Goal: Information Seeking & Learning: Check status

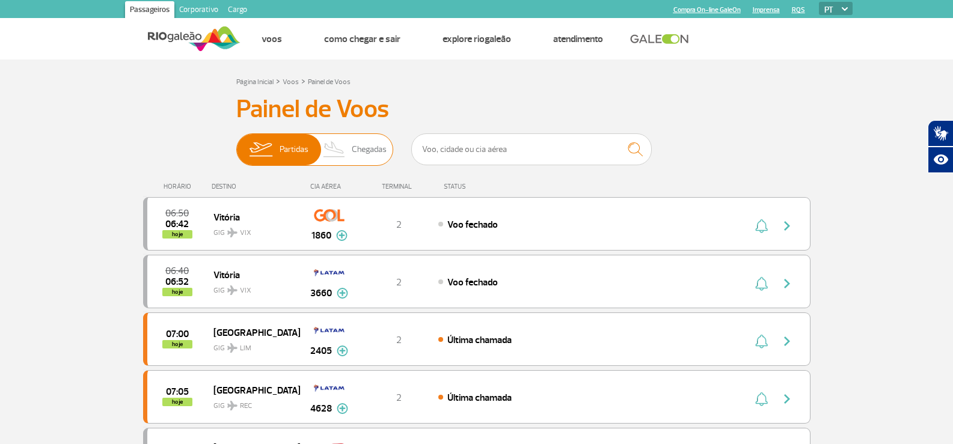
click at [386, 146] on span "Chegadas" at bounding box center [369, 149] width 35 height 31
click at [236, 144] on input "Partidas Chegadas" at bounding box center [236, 144] width 0 height 0
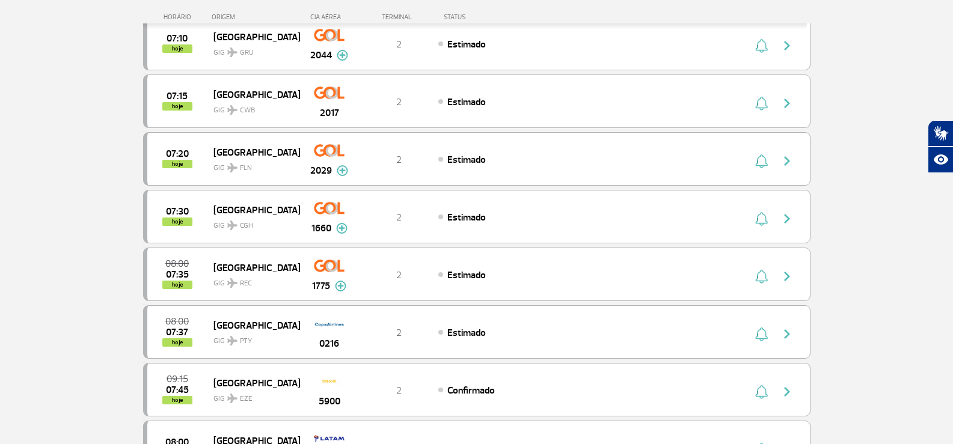
scroll to position [1124, 0]
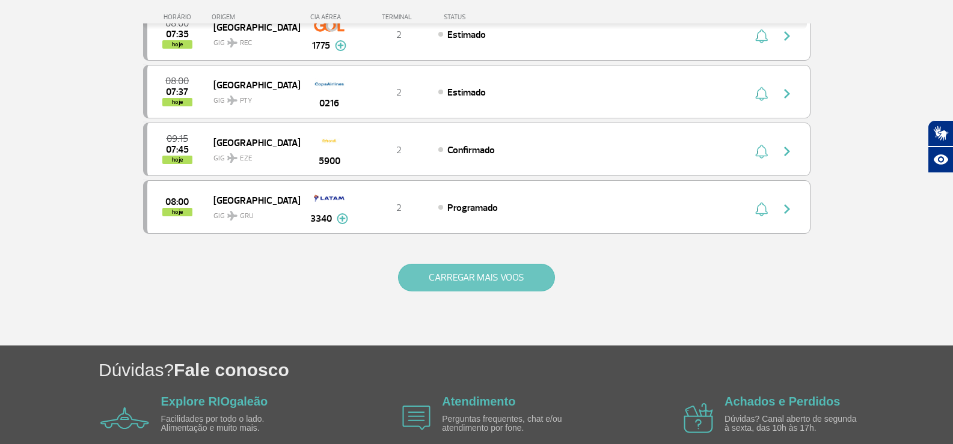
click at [474, 264] on button "CARREGAR MAIS VOOS" at bounding box center [476, 278] width 157 height 28
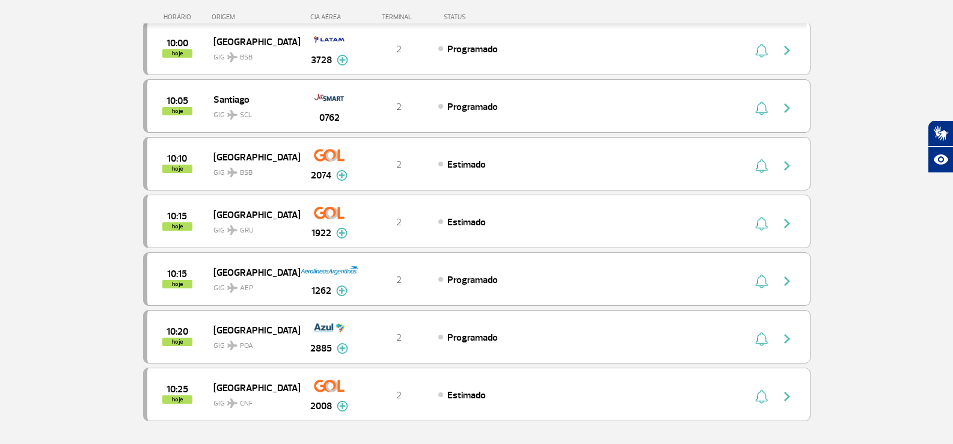
scroll to position [2207, 0]
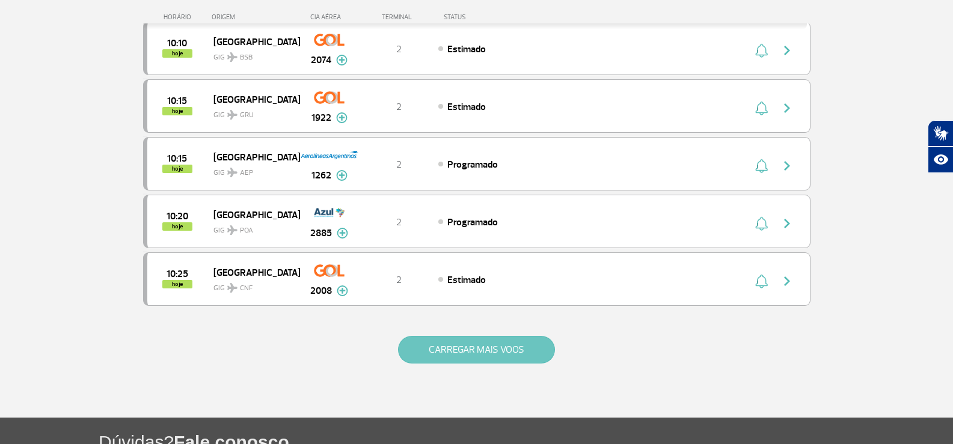
click at [458, 352] on button "CARREGAR MAIS VOOS" at bounding box center [476, 350] width 157 height 28
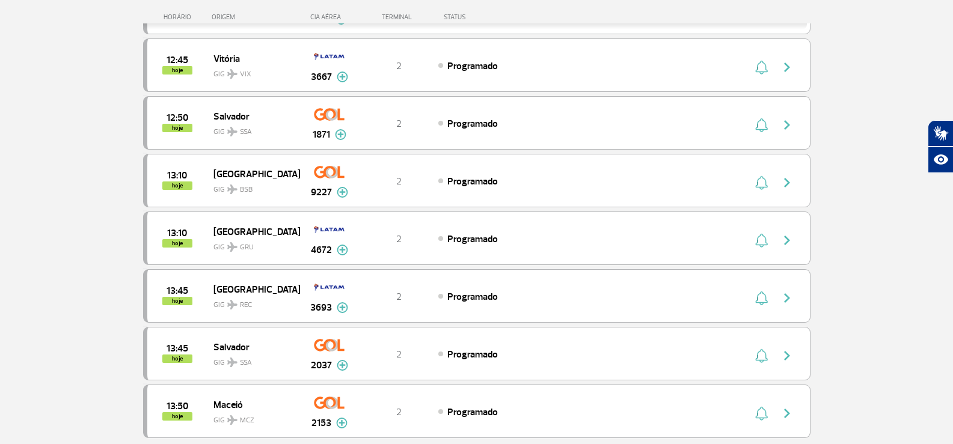
scroll to position [3409, 0]
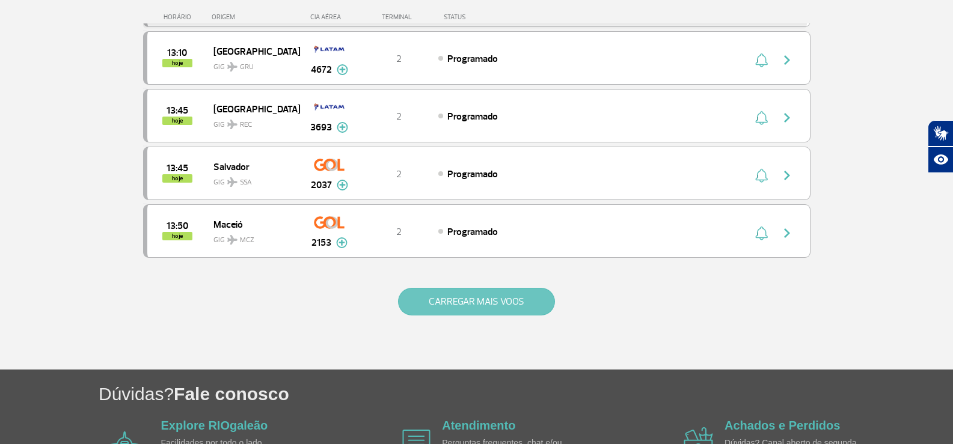
click at [453, 306] on button "CARREGAR MAIS VOOS" at bounding box center [476, 302] width 157 height 28
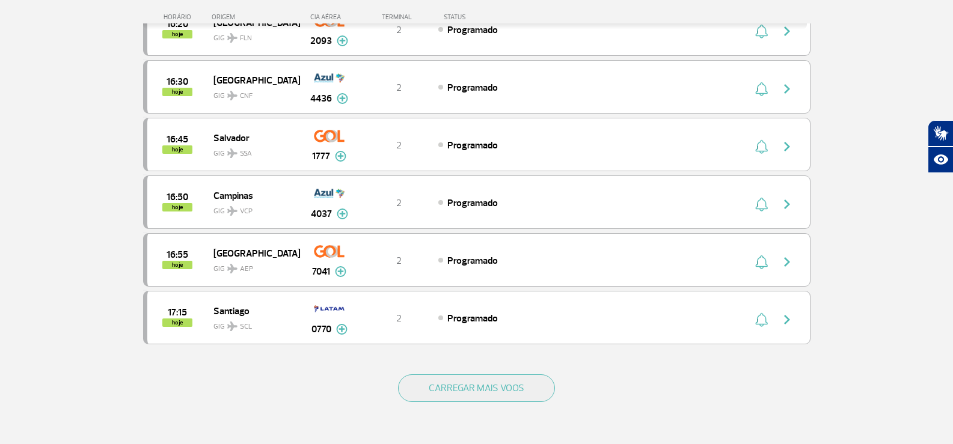
scroll to position [4492, 0]
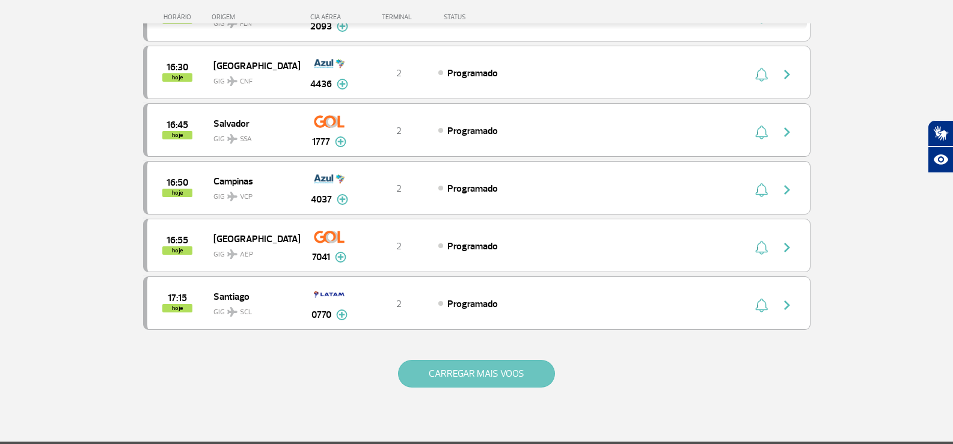
click at [452, 363] on button "CARREGAR MAIS VOOS" at bounding box center [476, 374] width 157 height 28
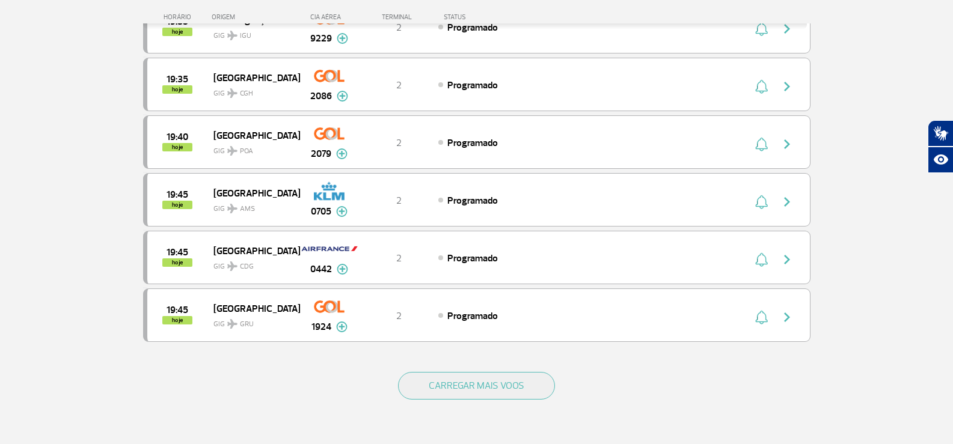
scroll to position [5755, 0]
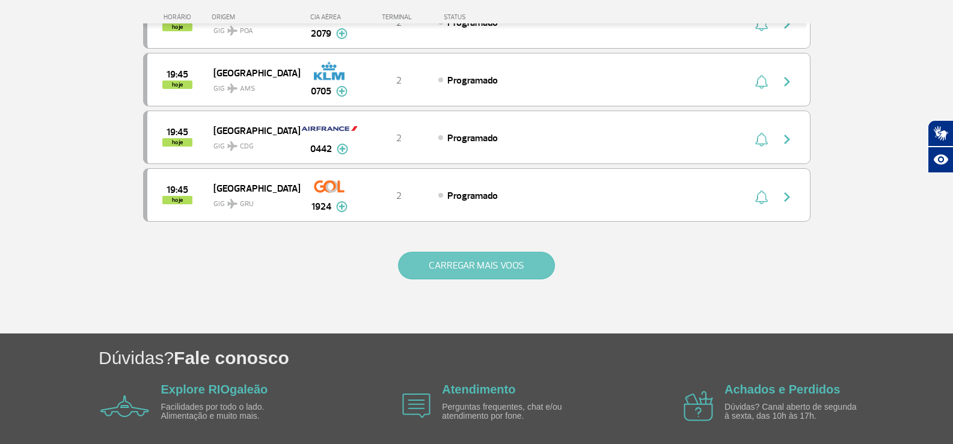
click at [435, 262] on button "CARREGAR MAIS VOOS" at bounding box center [476, 266] width 157 height 28
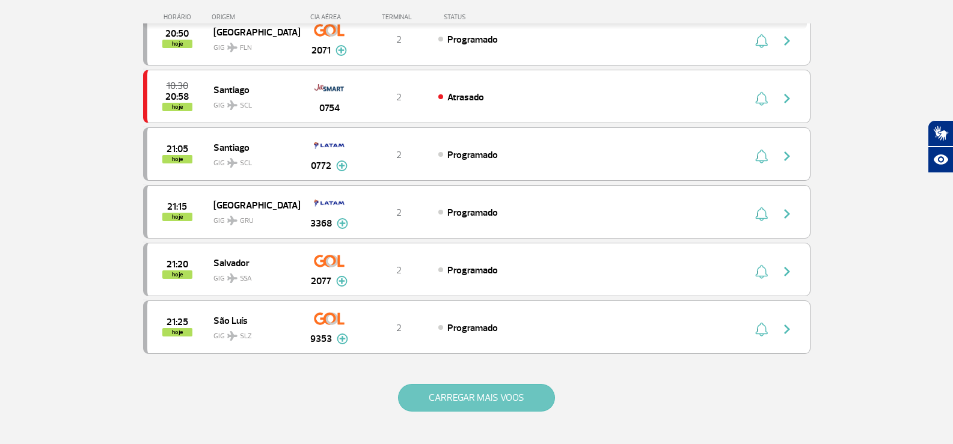
scroll to position [6837, 0]
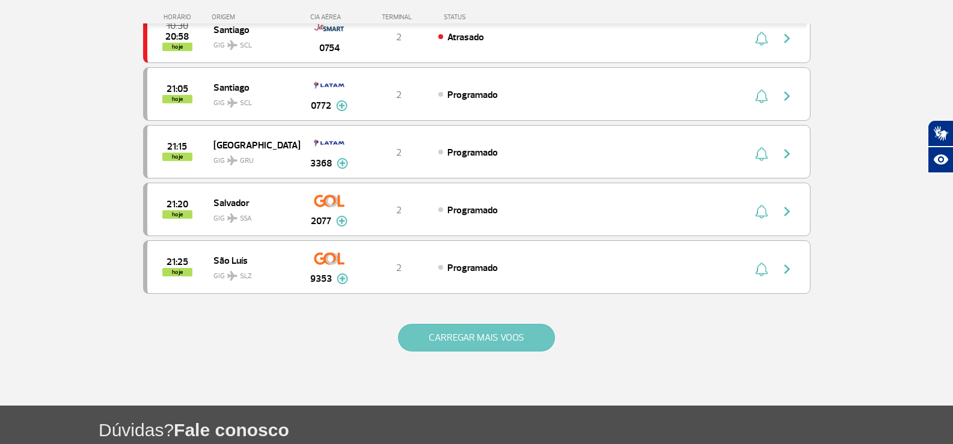
click at [443, 331] on button "CARREGAR MAIS VOOS" at bounding box center [476, 338] width 157 height 28
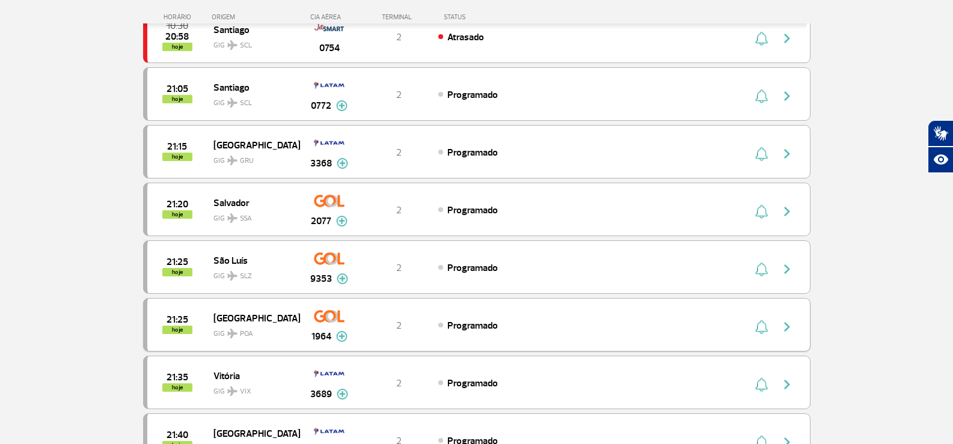
click at [446, 329] on div "Programado" at bounding box center [570, 325] width 265 height 13
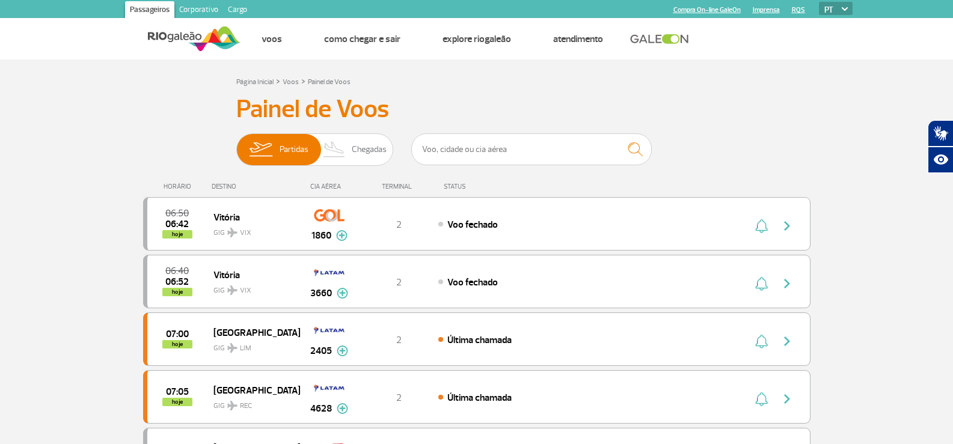
click at [677, 38] on link at bounding box center [662, 39] width 65 height 11
click at [362, 148] on span "Chegadas" at bounding box center [369, 149] width 35 height 31
click at [236, 144] on input "Partidas Chegadas" at bounding box center [236, 144] width 0 height 0
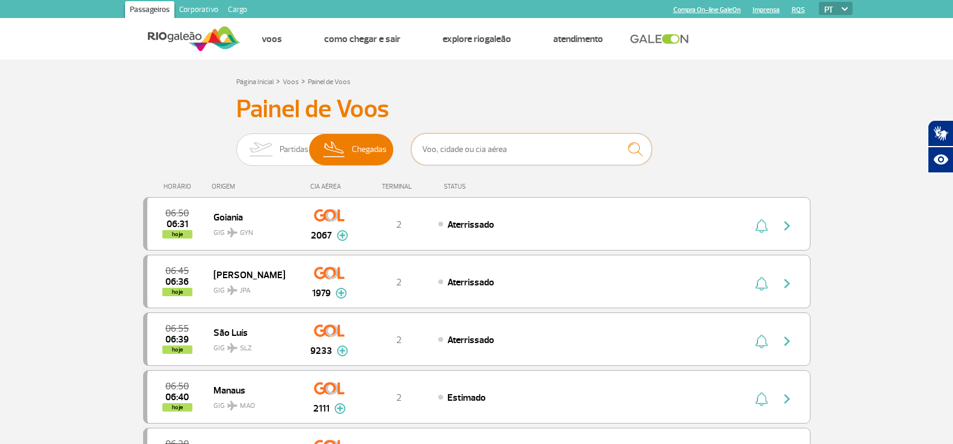
click at [452, 147] on input "text" at bounding box center [531, 149] width 241 height 32
type input "[GEOGRAPHIC_DATA]"
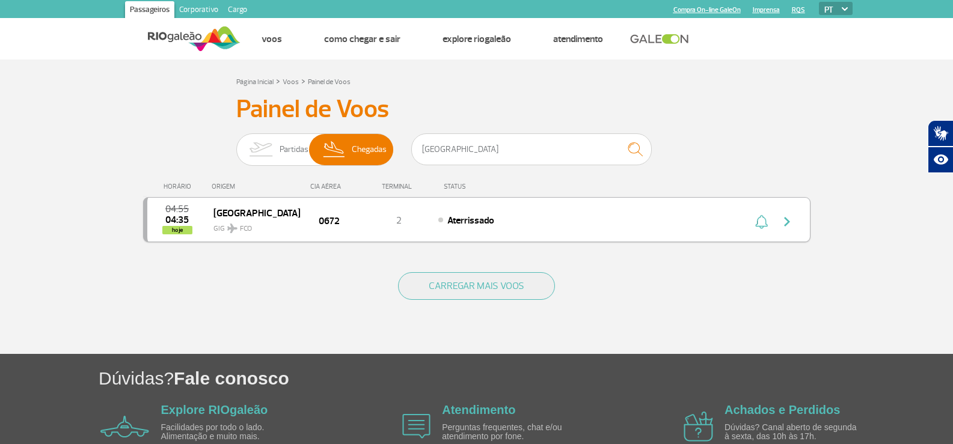
click at [788, 216] on img "button" at bounding box center [787, 222] width 14 height 14
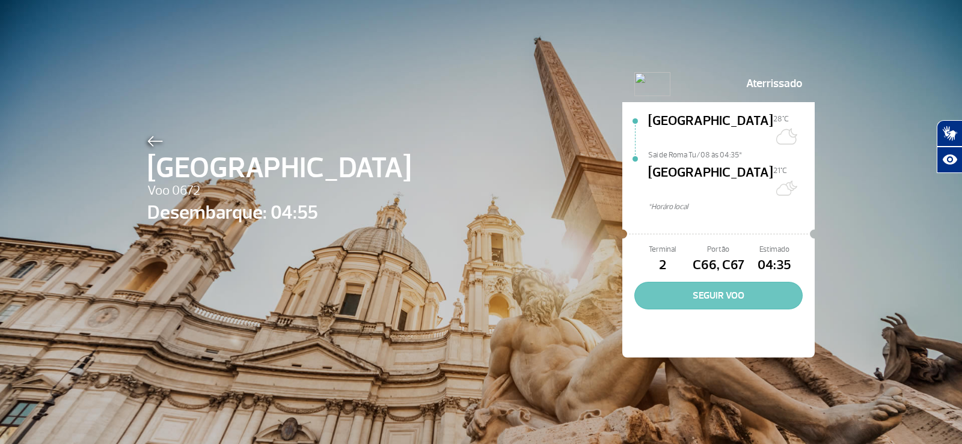
click at [710, 282] on button "SEGUIR VOO" at bounding box center [718, 296] width 168 height 28
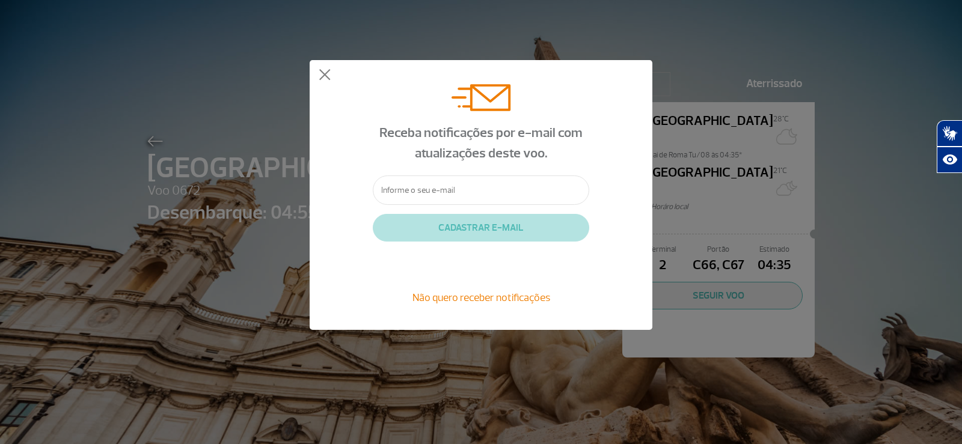
click at [331, 74] on div "Receba notificações por e-mail com atualizações deste voo. CADASTRAR E-MAIL Não…" at bounding box center [481, 195] width 343 height 270
click at [326, 73] on button at bounding box center [325, 75] width 12 height 12
